Goal: Task Accomplishment & Management: Use online tool/utility

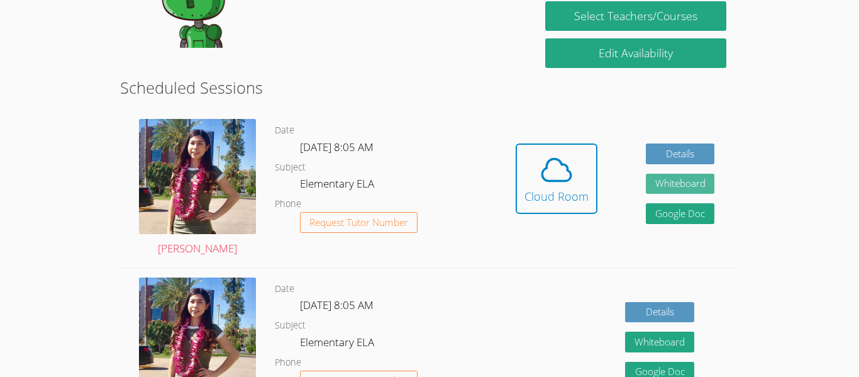
scroll to position [283, 0]
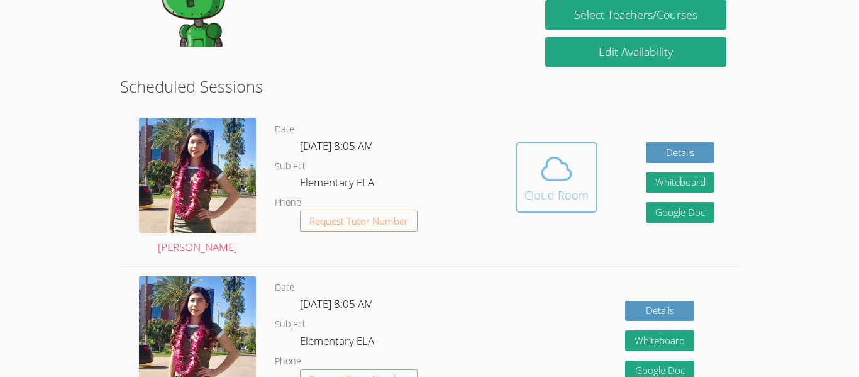
click at [539, 175] on icon at bounding box center [556, 168] width 35 height 35
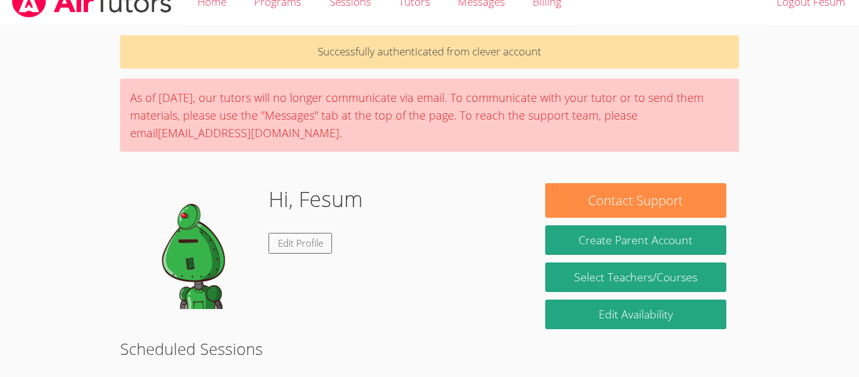
scroll to position [0, 0]
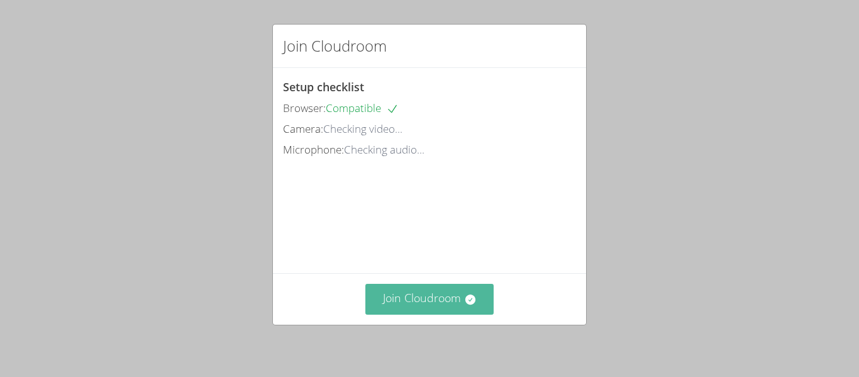
click at [413, 302] on button "Join Cloudroom" at bounding box center [429, 299] width 129 height 31
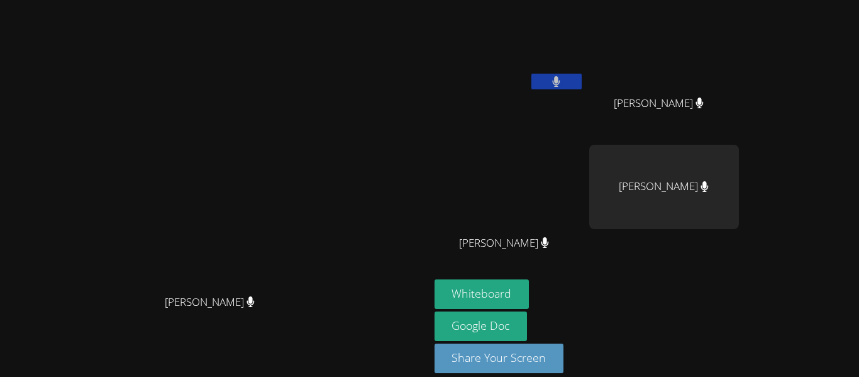
click at [582, 74] on button at bounding box center [556, 82] width 50 height 16
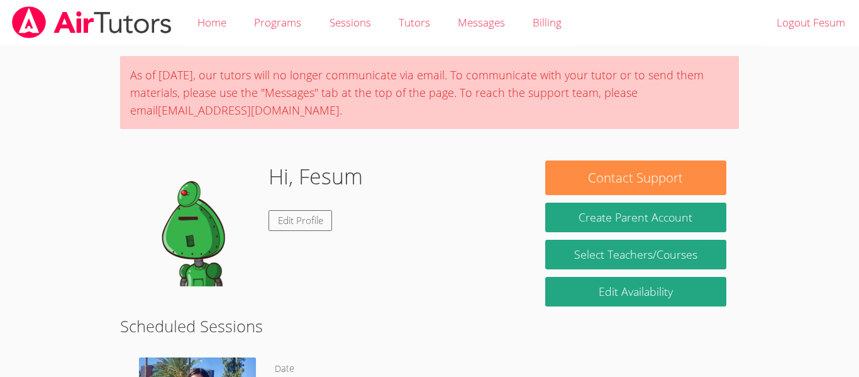
click at [28, 125] on body "Home Programs Sessions Tutors Messages Billing Logout Fesum As of Saturday, Mar…" at bounding box center [429, 188] width 859 height 377
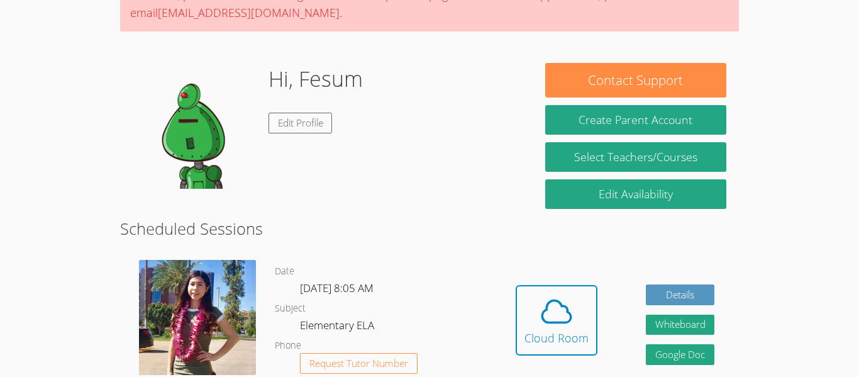
scroll to position [102, 0]
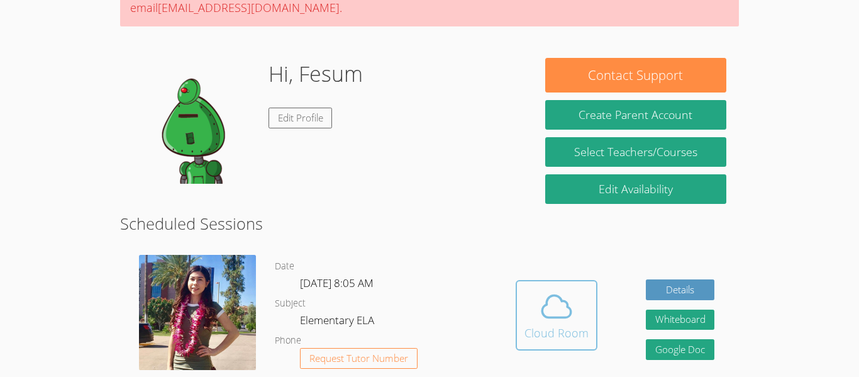
click at [567, 324] on div "Cloud Room" at bounding box center [556, 333] width 64 height 18
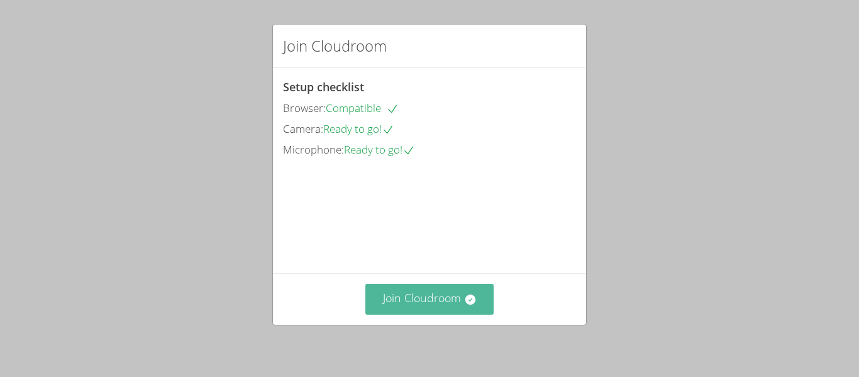
click at [397, 296] on button "Join Cloudroom" at bounding box center [429, 299] width 129 height 31
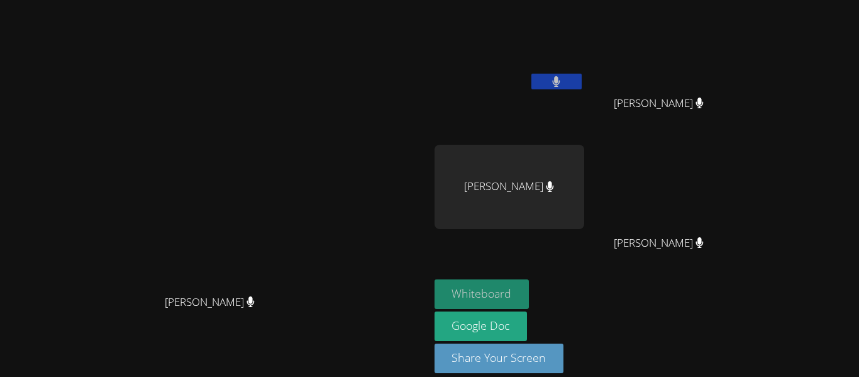
click at [529, 292] on button "Whiteboard" at bounding box center [481, 294] width 95 height 30
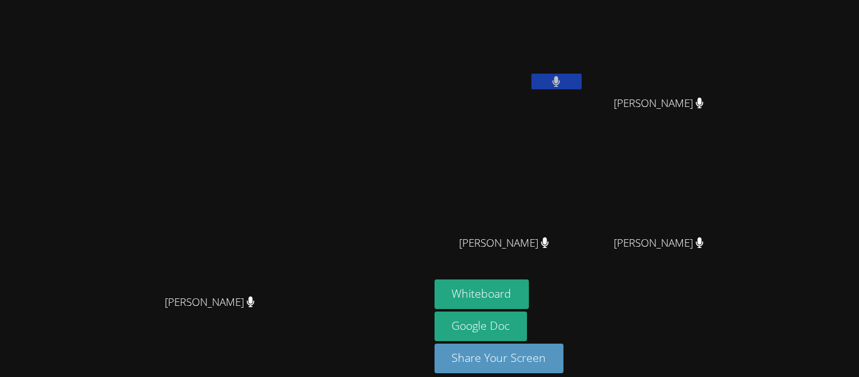
click at [582, 83] on button at bounding box center [556, 82] width 50 height 16
click at [582, 74] on button at bounding box center [556, 82] width 50 height 16
click at [582, 84] on button at bounding box center [556, 82] width 50 height 16
click at [563, 81] on icon at bounding box center [556, 81] width 13 height 11
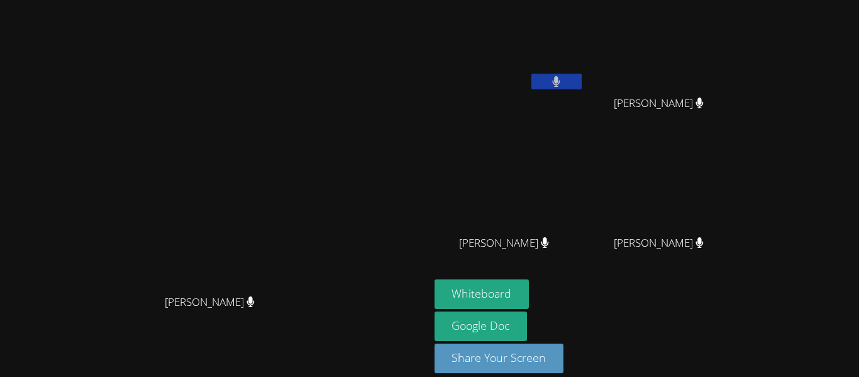
click at [560, 81] on icon at bounding box center [556, 81] width 8 height 11
click at [582, 86] on button at bounding box center [556, 82] width 50 height 16
click at [582, 79] on button at bounding box center [556, 82] width 50 height 16
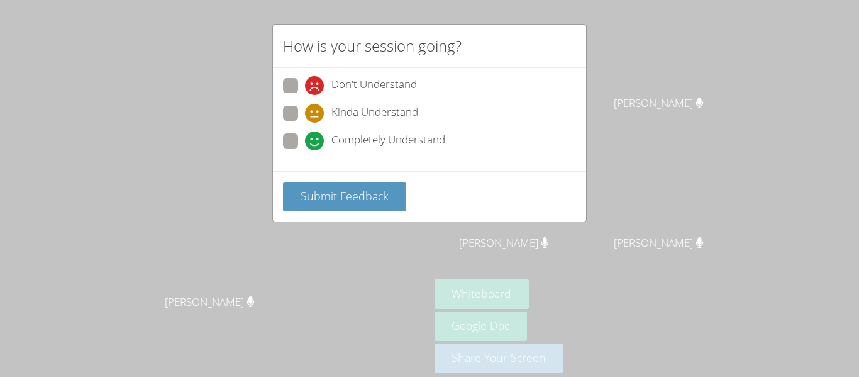
click at [305, 150] on span at bounding box center [305, 150] width 0 height 0
click at [305, 139] on input "Completely Understand" at bounding box center [310, 138] width 11 height 11
radio input "true"
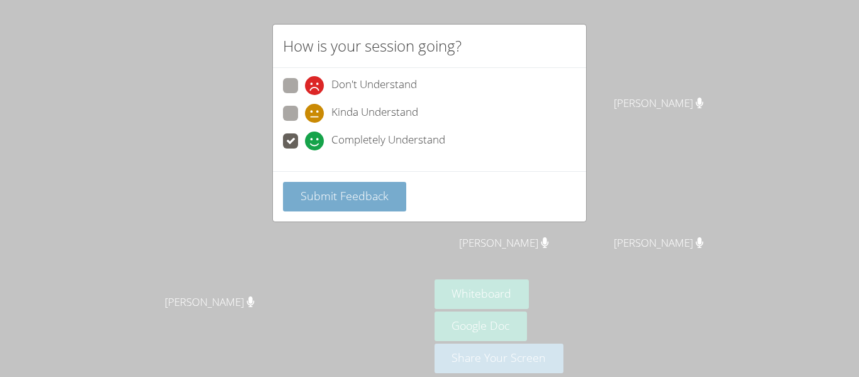
click at [368, 203] on span "Submit Feedback" at bounding box center [345, 195] width 88 height 15
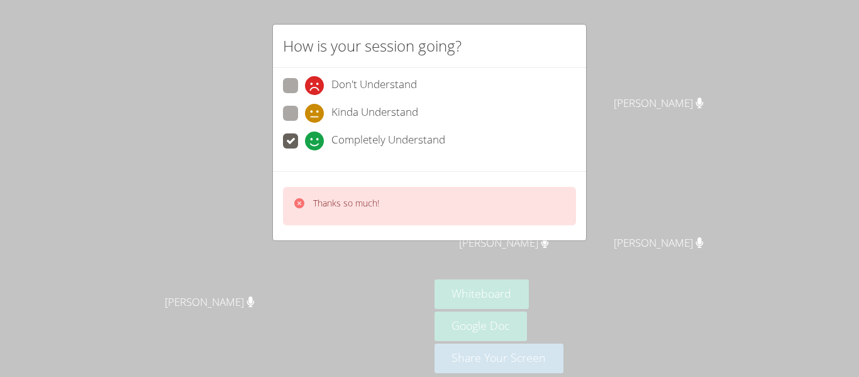
click at [711, 134] on div "How is your session going? Don't Understand Kinda Understand Completely Underst…" at bounding box center [429, 188] width 859 height 377
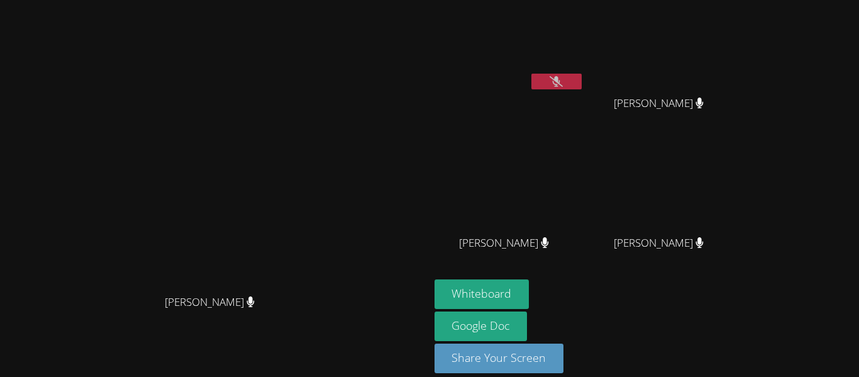
click at [563, 77] on icon at bounding box center [556, 81] width 13 height 11
